Goal: Information Seeking & Learning: Learn about a topic

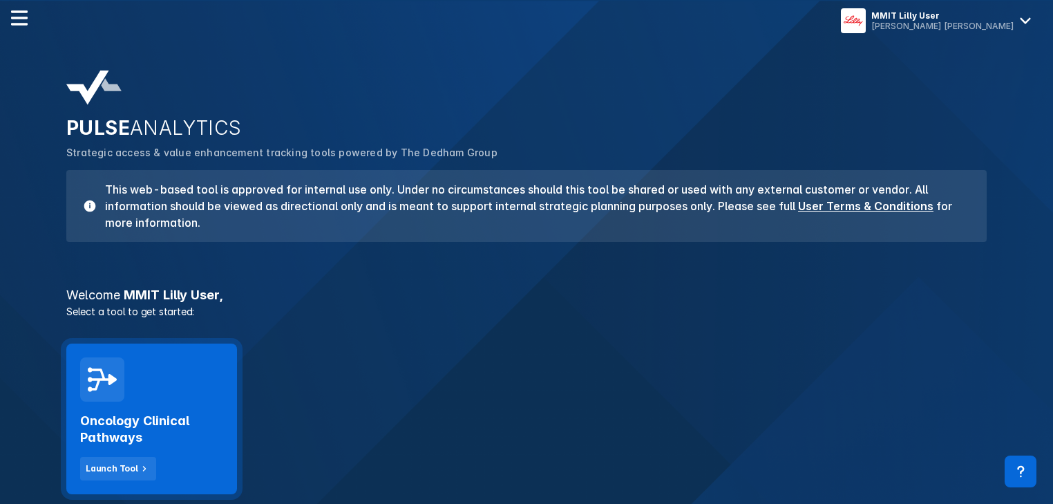
click at [144, 424] on h2 "Oncology Clinical Pathways" at bounding box center [151, 429] width 143 height 33
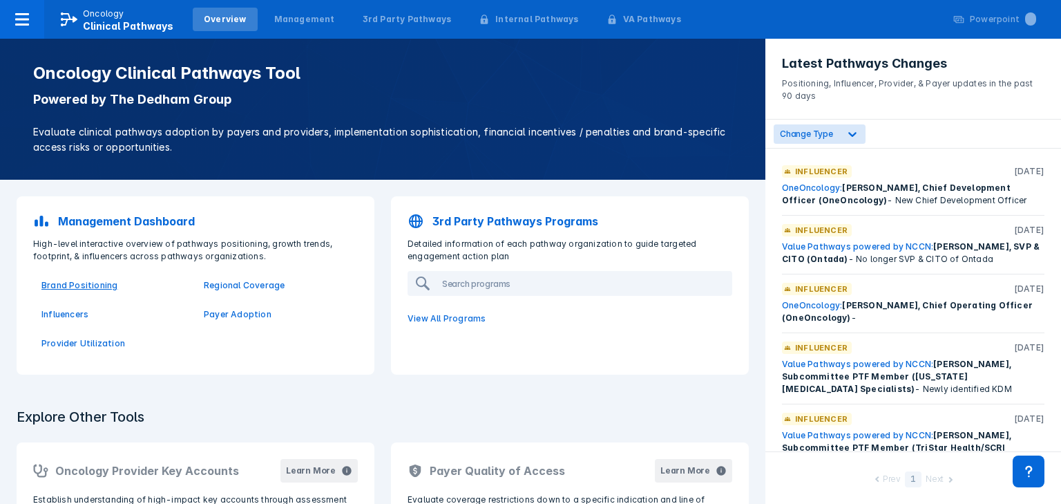
click at [69, 287] on p "Brand Positioning" at bounding box center [114, 285] width 146 height 12
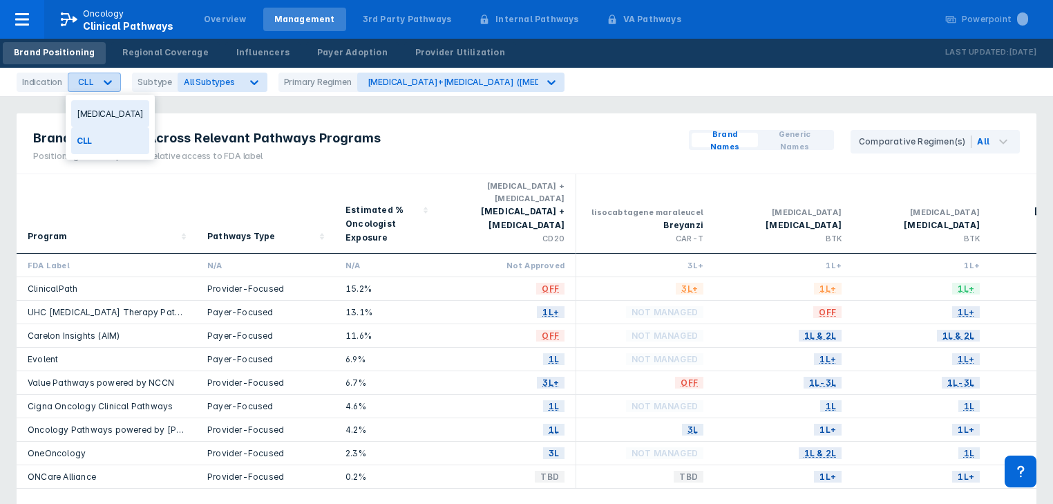
click at [104, 79] on icon at bounding box center [108, 82] width 14 height 14
click at [106, 112] on div "[MEDICAL_DATA]" at bounding box center [110, 113] width 78 height 27
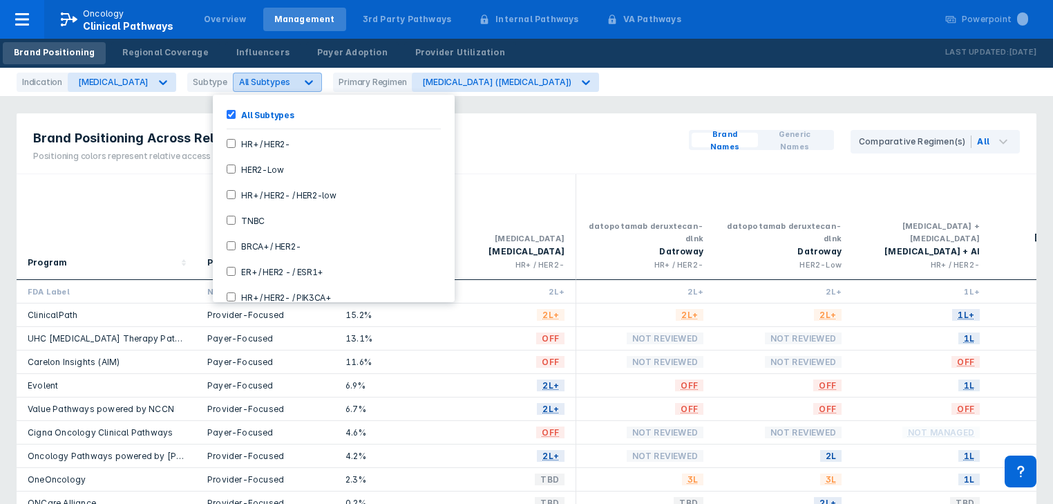
click at [302, 80] on icon at bounding box center [309, 82] width 14 height 14
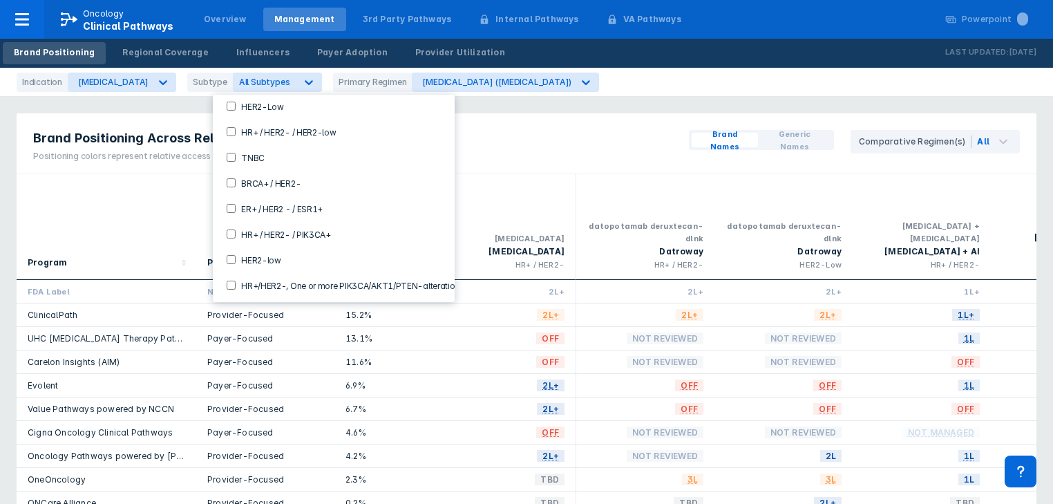
drag, startPoint x: 230, startPoint y: 224, endPoint x: 215, endPoint y: 296, distance: 73.5
click at [231, 229] on PIK3CA\+-checkbox "HR+ / HER2- / PIK3CA+" at bounding box center [231, 233] width 9 height 9
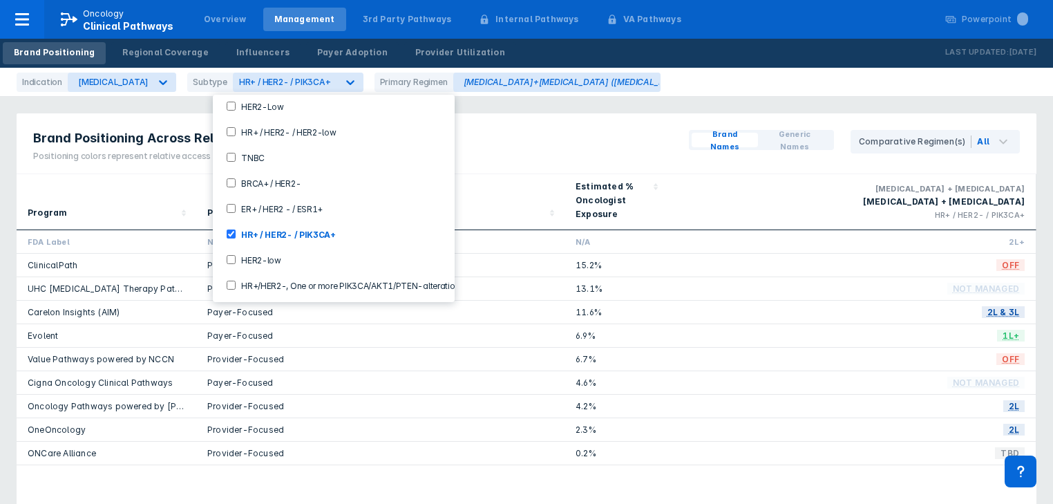
click at [480, 146] on div "Brand Positioning Across Relevant Pathways Programs Positioning colors represen…" at bounding box center [527, 143] width 1020 height 61
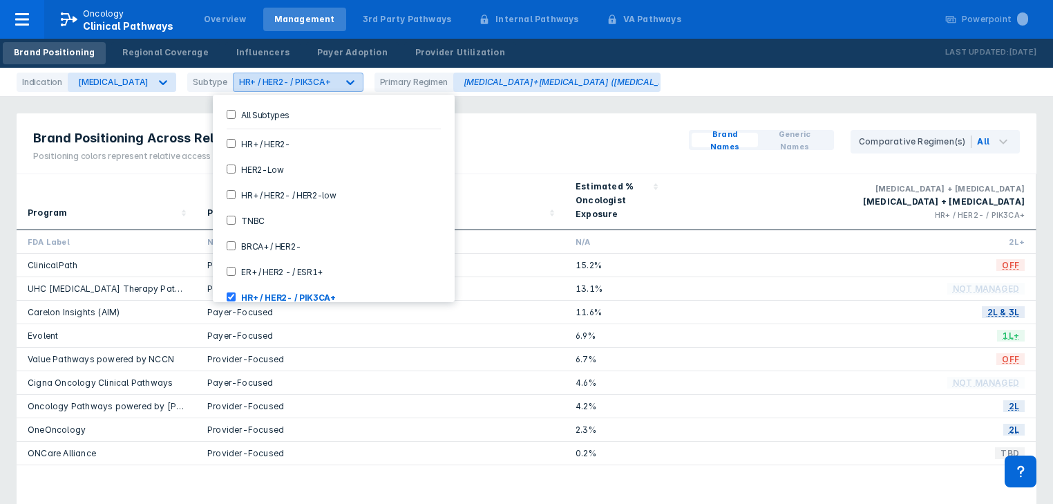
click at [343, 81] on icon at bounding box center [350, 82] width 14 height 14
click at [231, 115] on Subtypes-checkbox "All Subtypes" at bounding box center [231, 114] width 9 height 9
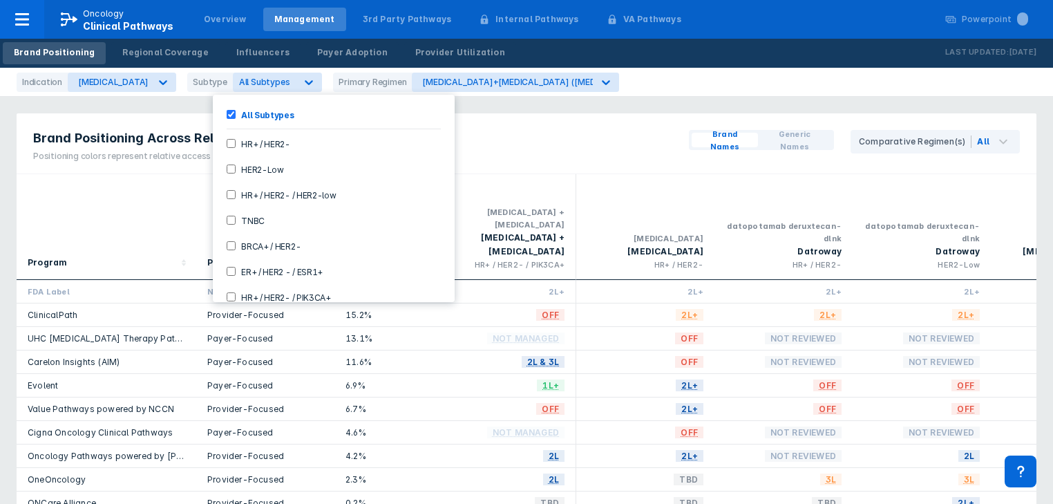
click at [533, 131] on div "Brand Positioning Across Relevant Pathways Programs Positioning colors represen…" at bounding box center [527, 143] width 1020 height 61
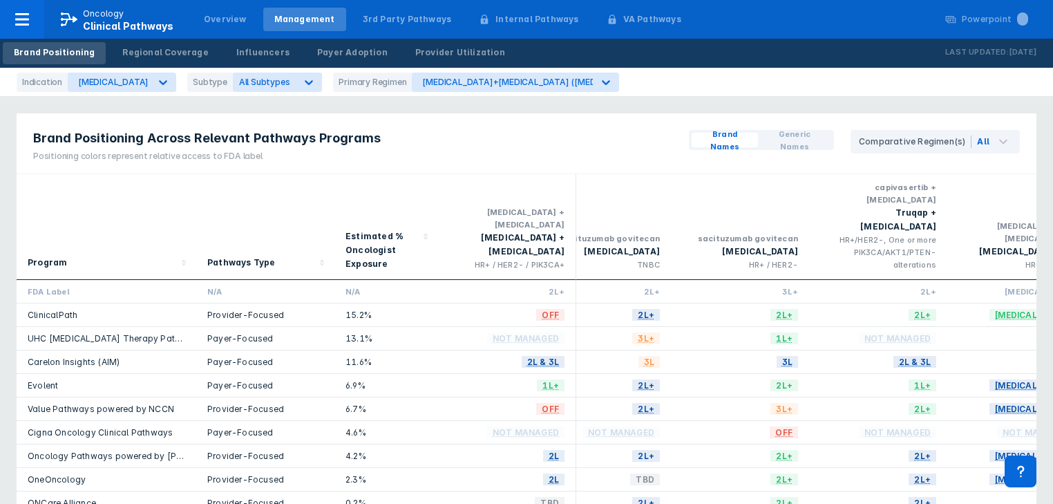
scroll to position [0, 2109]
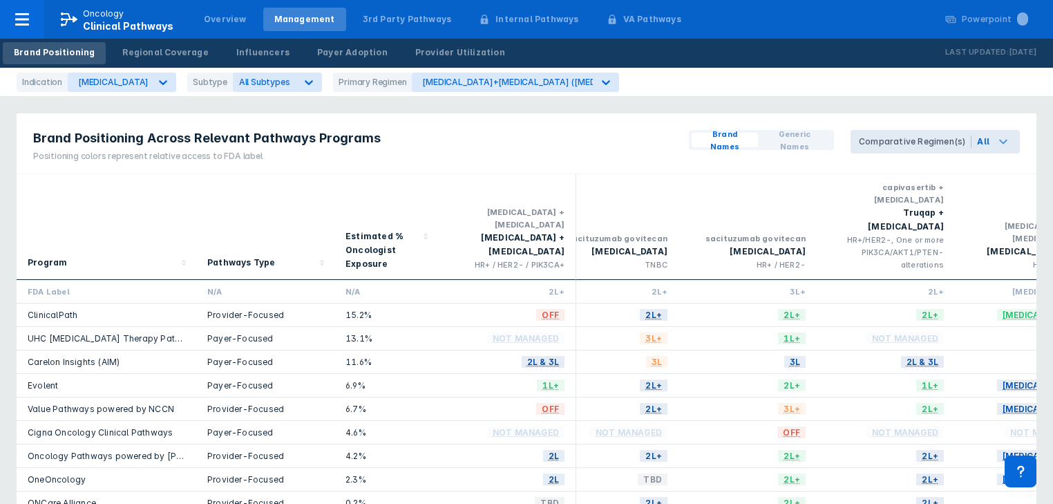
click at [951, 138] on div "Comparative Regimen(s)" at bounding box center [915, 141] width 113 height 12
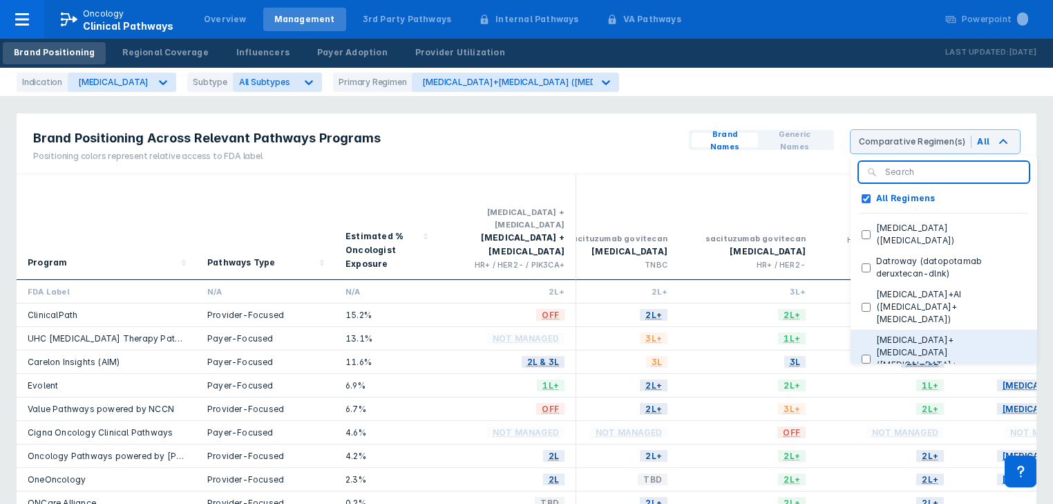
scroll to position [55, 0]
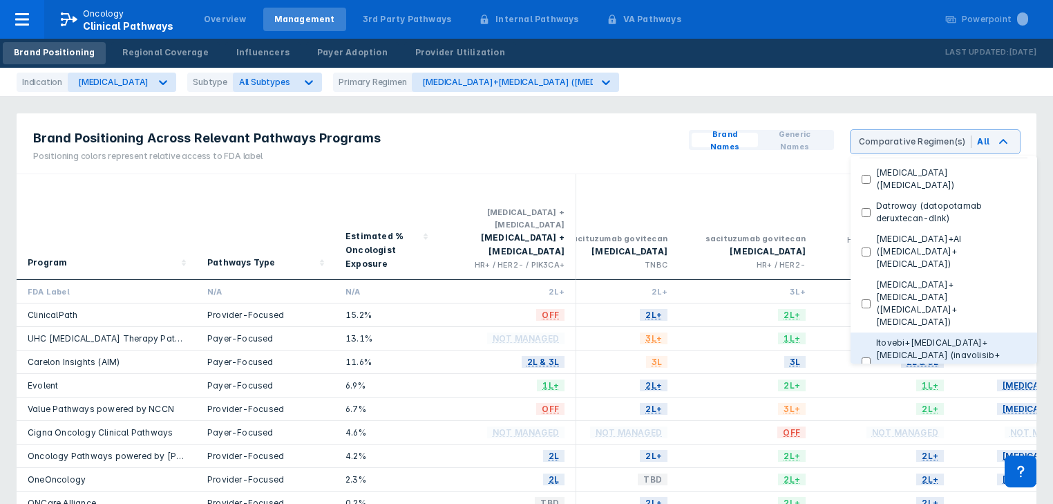
click at [871, 357] on \(inavolisib\+palbociclib\+fulvestrant\) "Itovebi+[MEDICAL_DATA]+[MEDICAL_DATA] (inavolisib+[MEDICAL_DATA]+[MEDICAL_DATA])" at bounding box center [866, 361] width 9 height 9
checkbox \(inavolisib\+palbociclib\+fulvestrant\) "true"
checkbox Regimens "false"
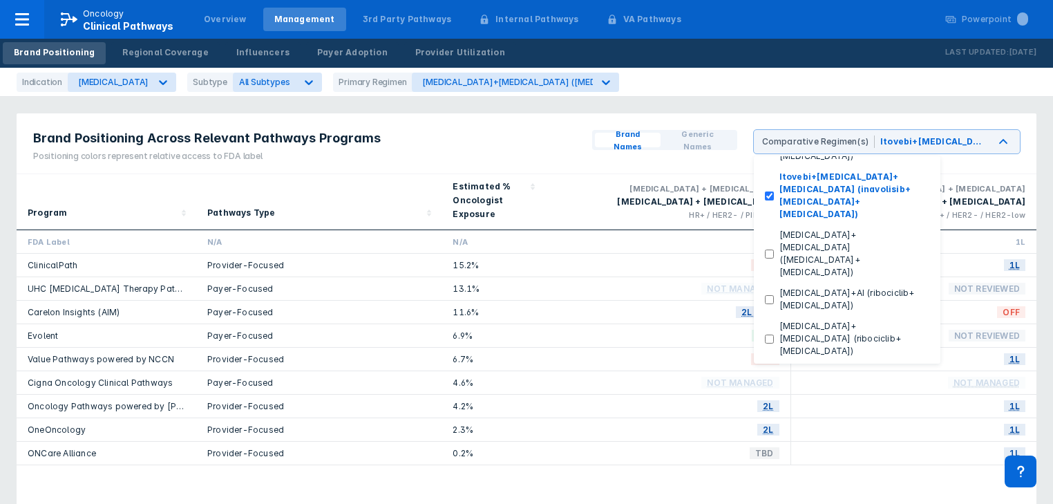
scroll to position [276, 0]
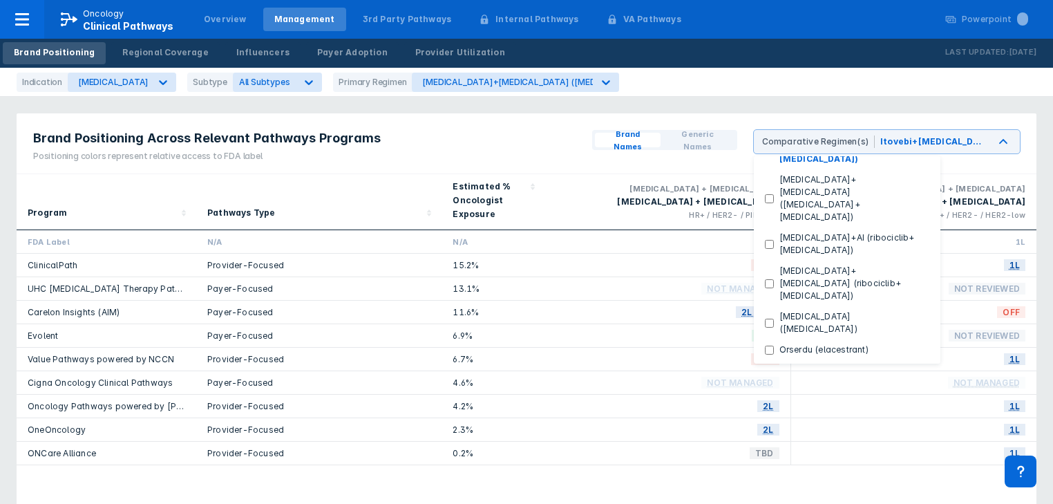
click at [774, 426] on \(capivasertib\+fulvestrant\) "Truqap+[MEDICAL_DATA] (capivasertib+[MEDICAL_DATA])" at bounding box center [769, 430] width 9 height 9
checkbox \(capivasertib\+fulvestrant\) "true"
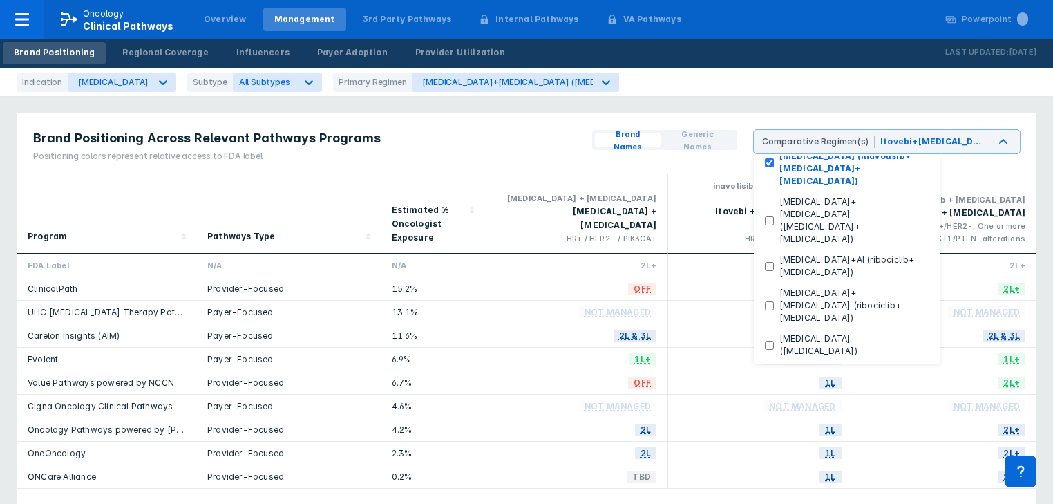
scroll to position [225, 0]
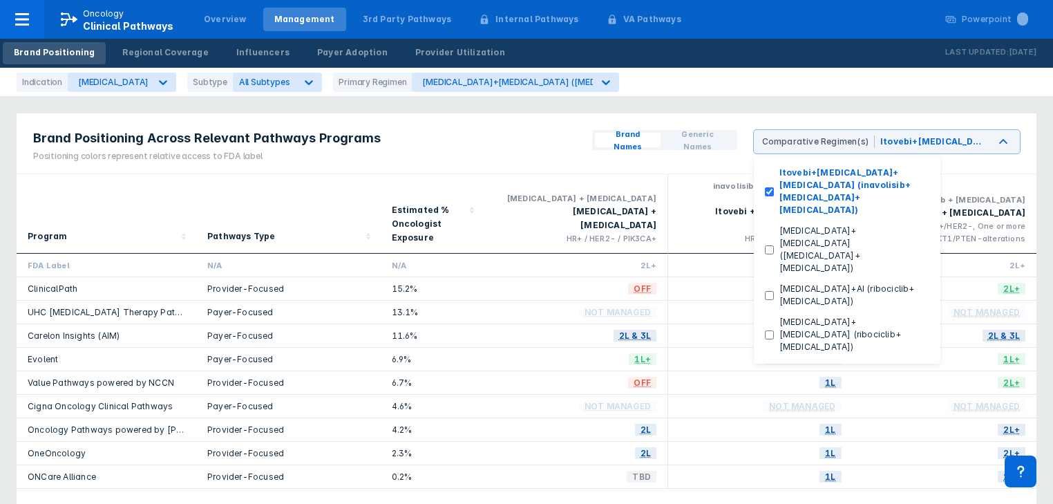
click at [906, 422] on div "2L+" at bounding box center [945, 429] width 184 height 23
